Goal: Find specific page/section

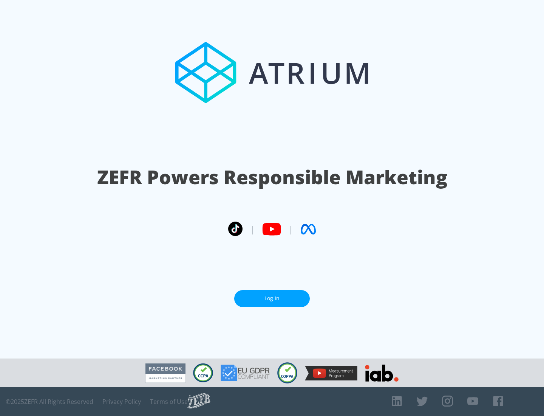
click at [272, 298] on link "Log In" at bounding box center [272, 298] width 76 height 17
